Goal: Information Seeking & Learning: Learn about a topic

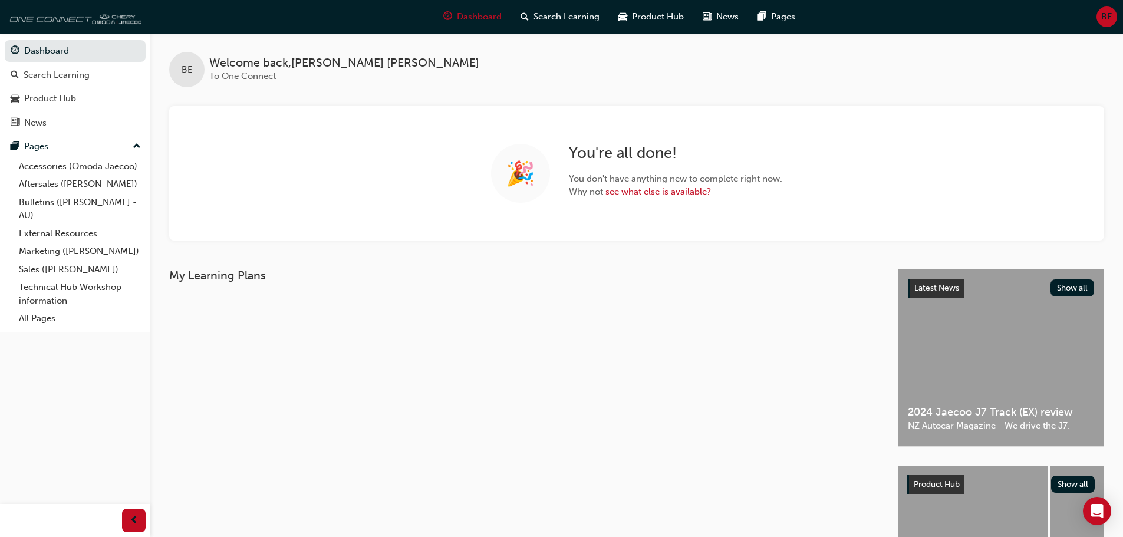
click at [65, 9] on img at bounding box center [74, 17] width 136 height 24
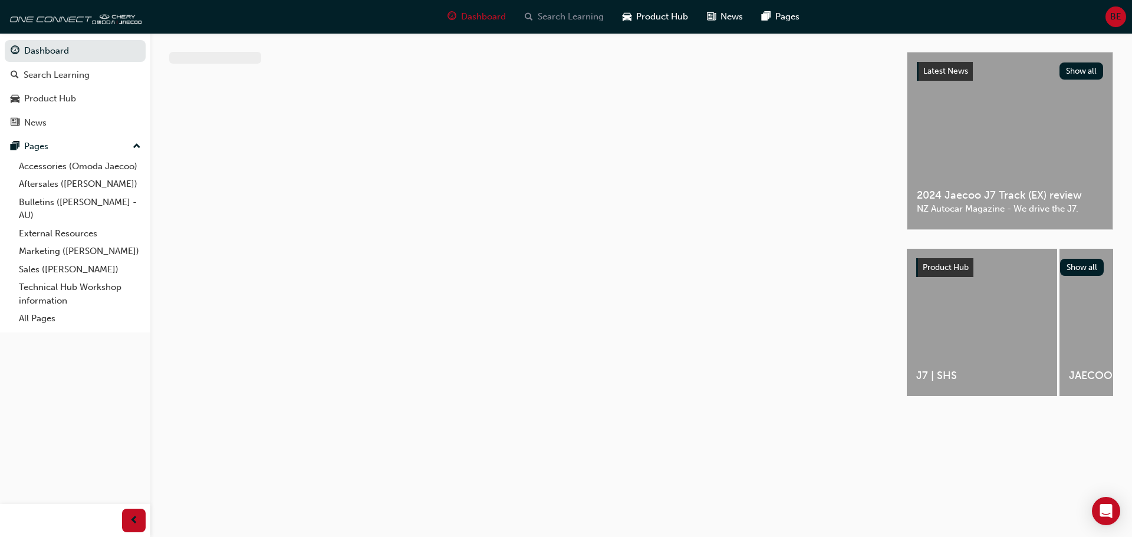
click at [557, 18] on span "Search Learning" at bounding box center [571, 17] width 66 height 14
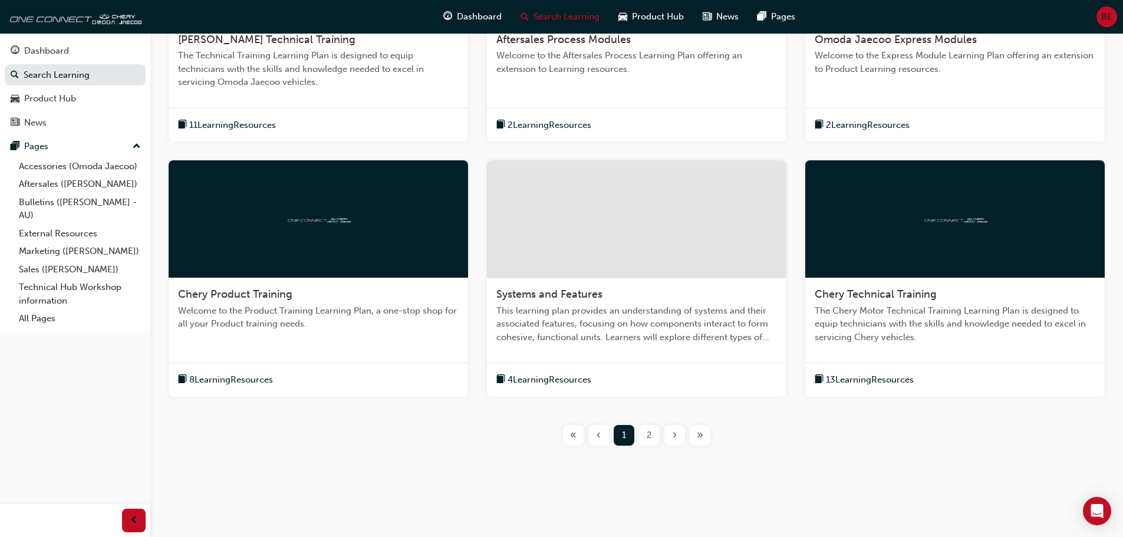
scroll to position [372, 0]
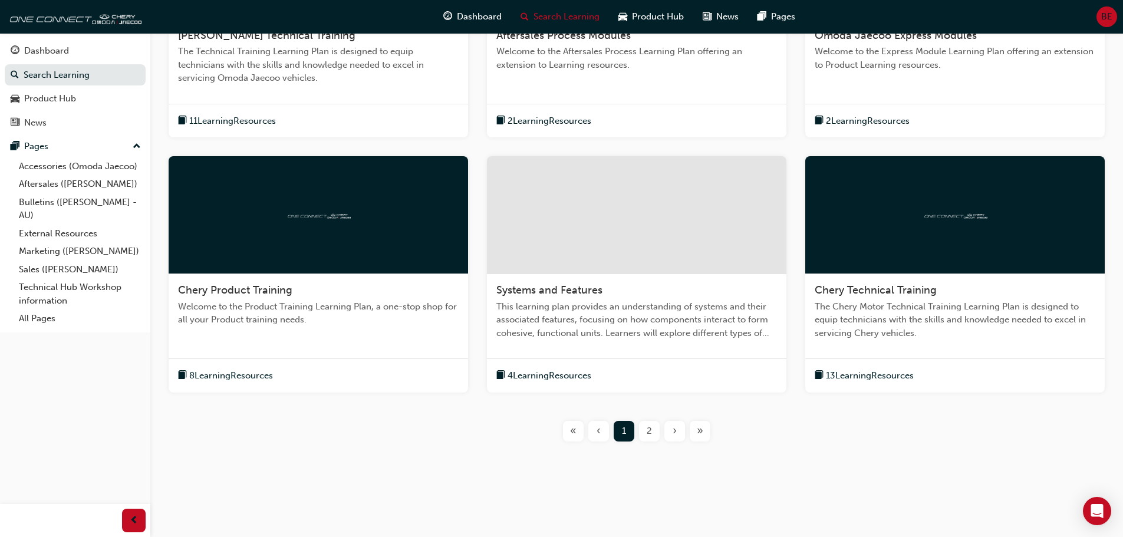
click at [657, 428] on div "2" at bounding box center [649, 431] width 21 height 21
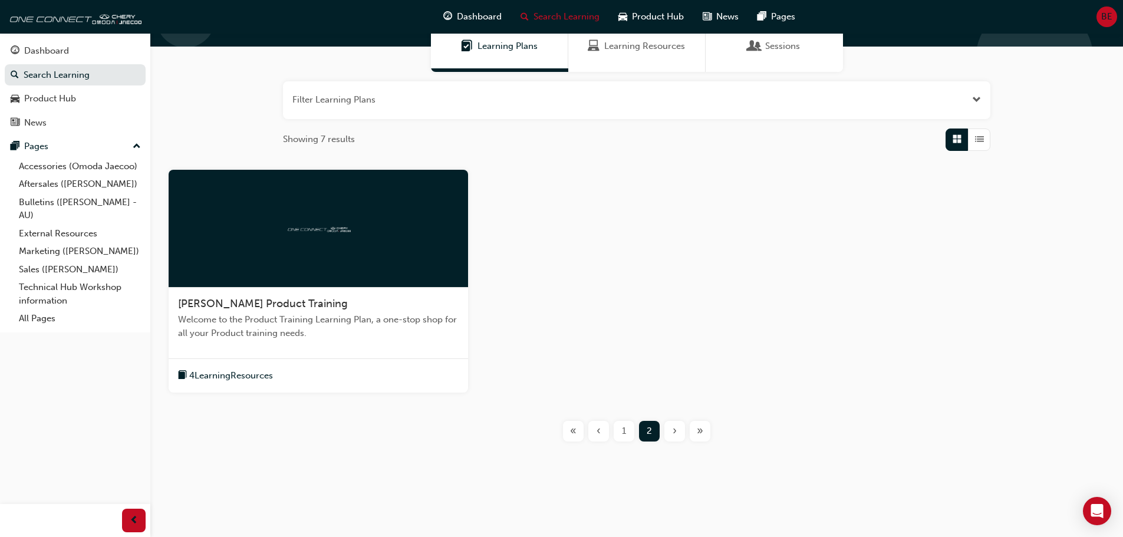
click at [657, 47] on span "Learning Resources" at bounding box center [644, 47] width 81 height 14
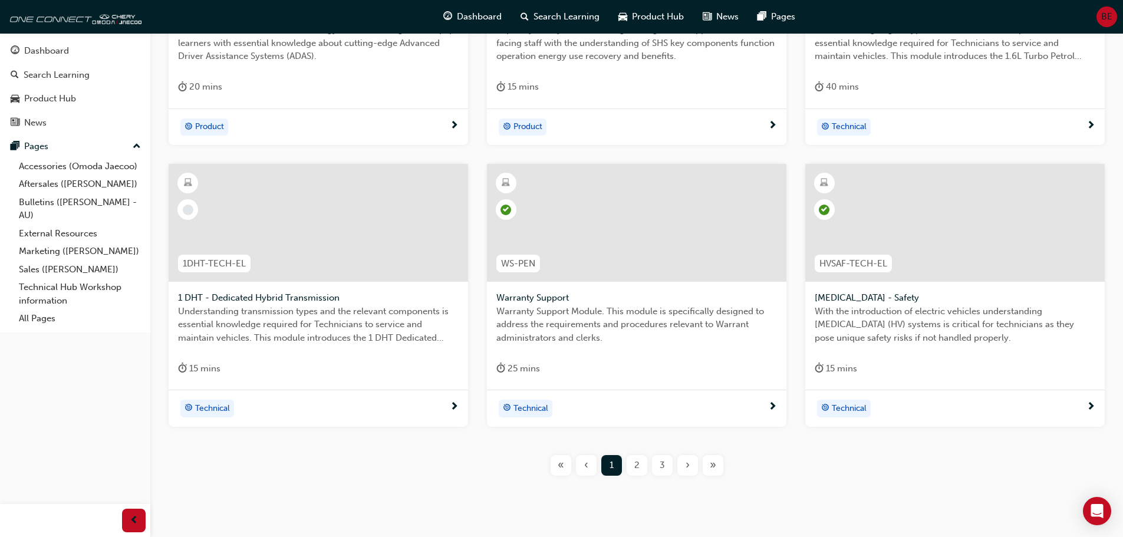
scroll to position [425, 0]
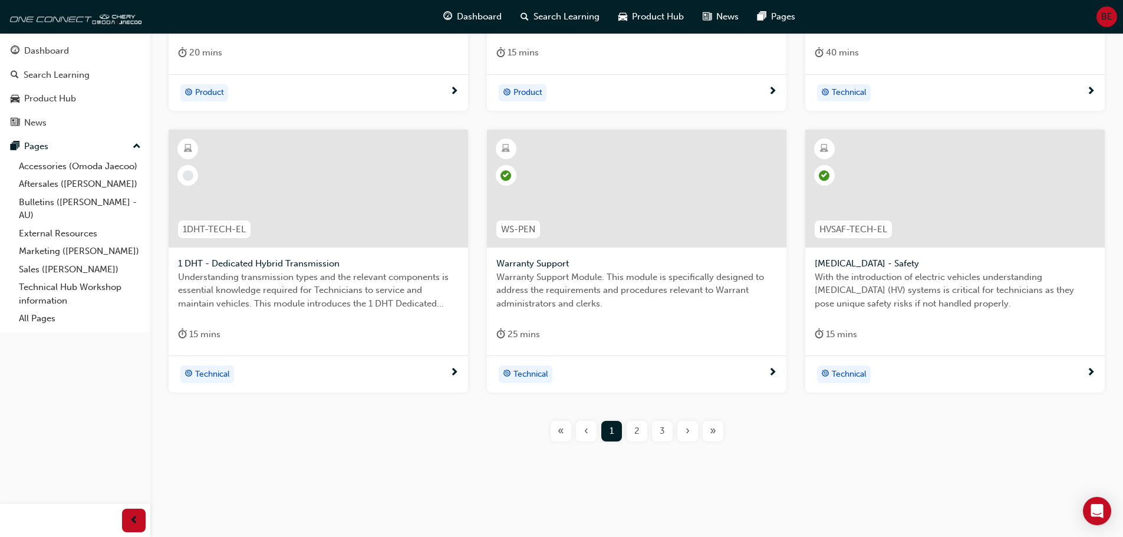
click at [643, 444] on div "PROD-ADASOJ-EL Advanced Driver Assist Systems (ADAS) - [PERSON_NAME] The Omoda …" at bounding box center [636, 154] width 935 height 612
click at [637, 437] on span "2" at bounding box center [637, 432] width 5 height 14
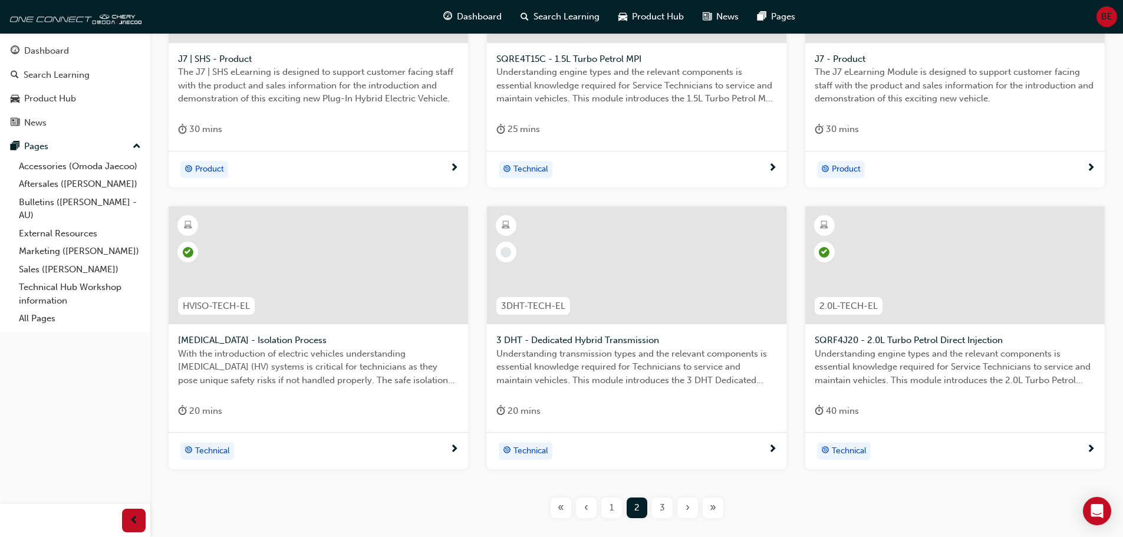
scroll to position [425, 0]
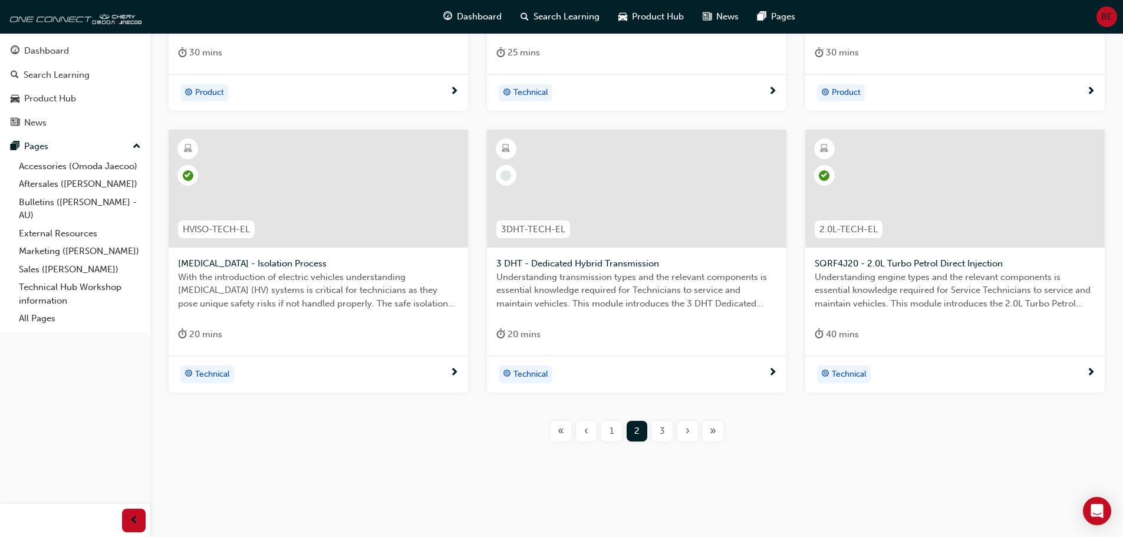
click at [664, 435] on span "3" at bounding box center [662, 432] width 5 height 14
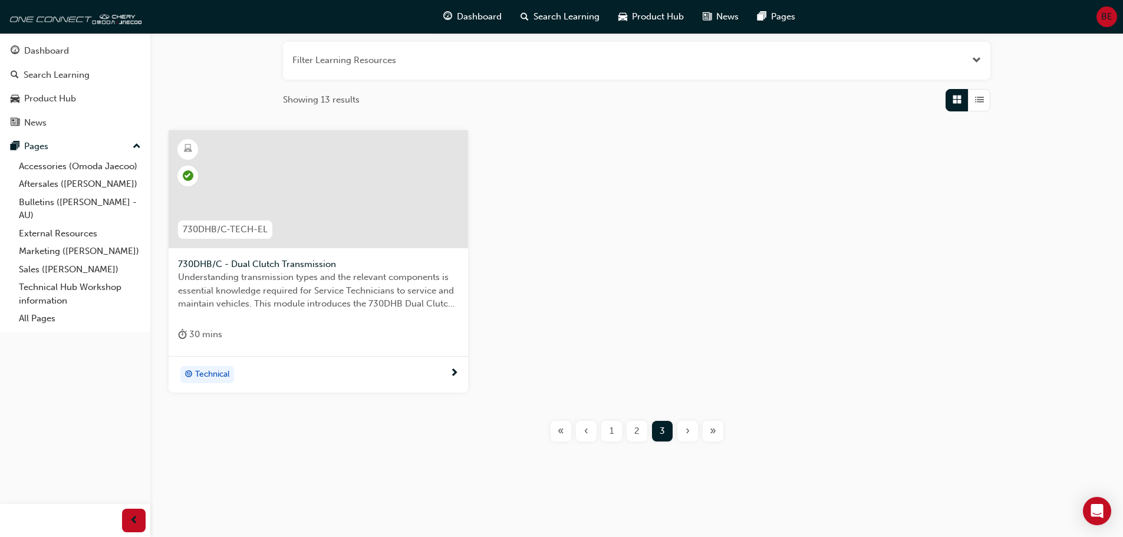
click at [616, 435] on div "1" at bounding box center [612, 431] width 21 height 21
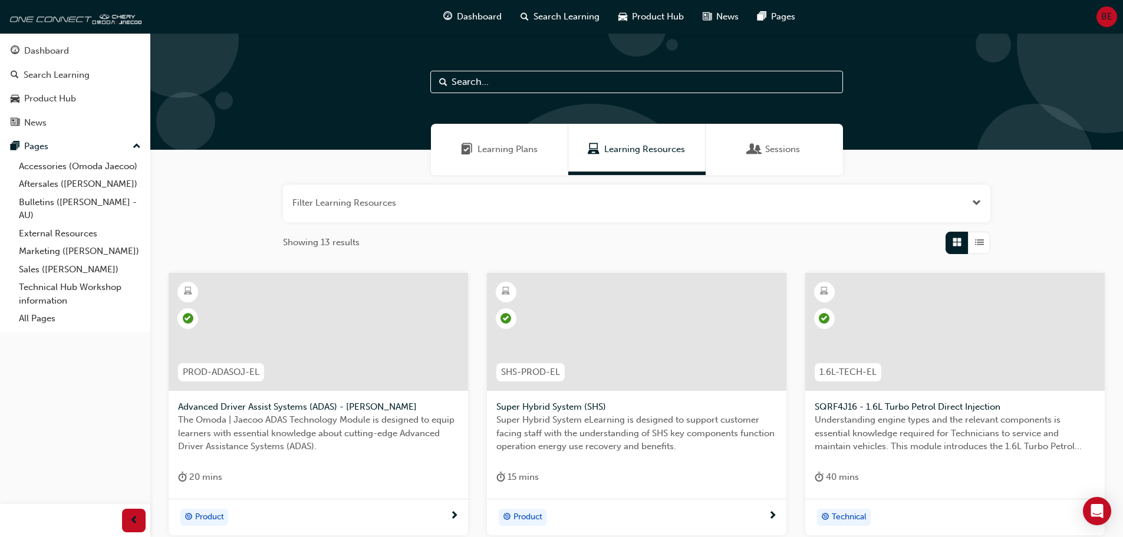
click at [479, 142] on div "Learning Plans" at bounding box center [499, 149] width 137 height 51
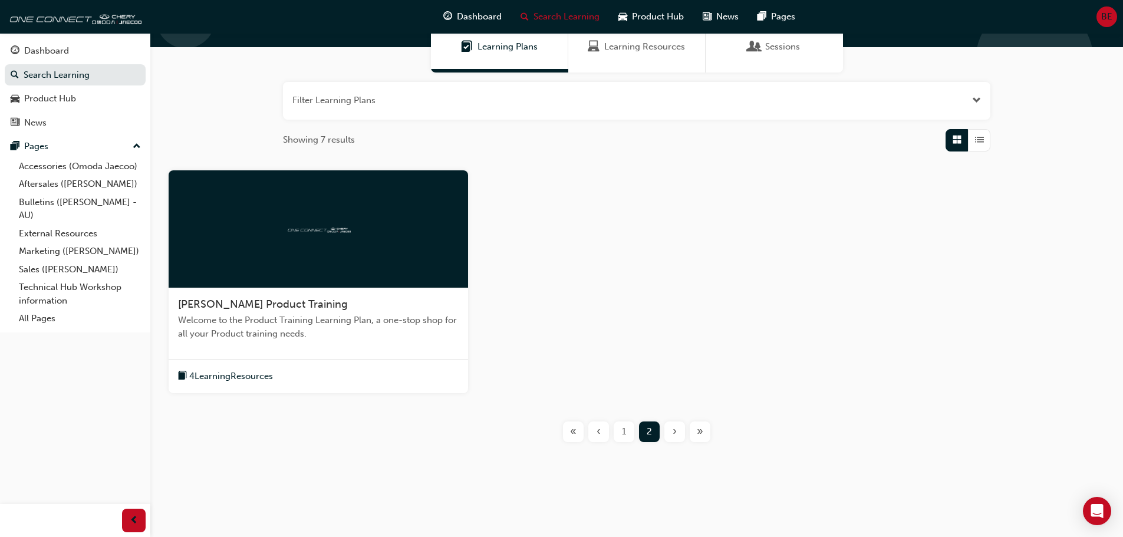
scroll to position [103, 0]
